Goal: Information Seeking & Learning: Check status

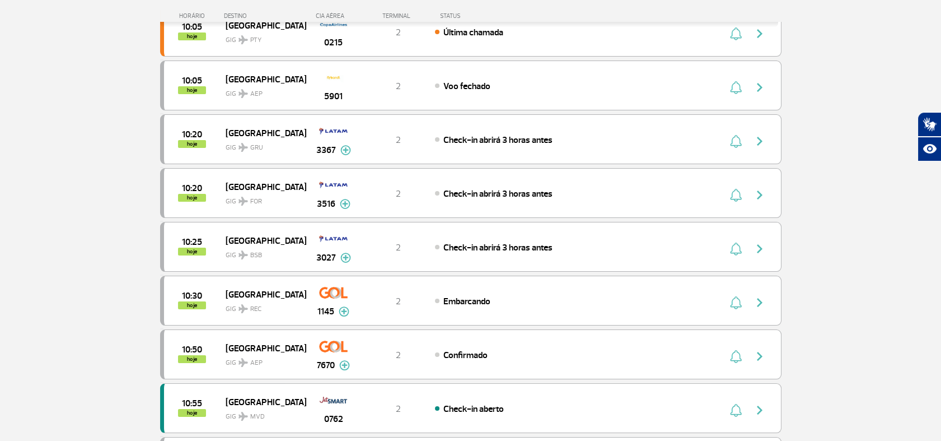
scroll to position [373, 0]
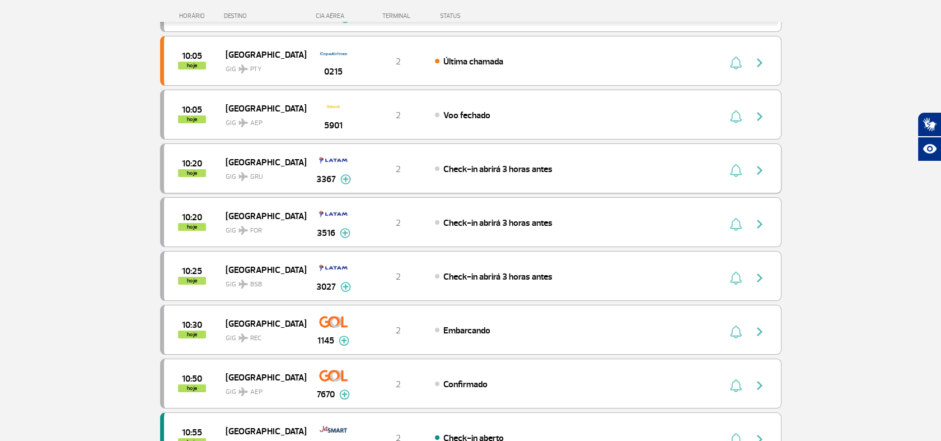
click at [561, 169] on div "Check-in abrirá 3 horas antes" at bounding box center [558, 168] width 247 height 12
